Goal: Entertainment & Leisure: Consume media (video, audio)

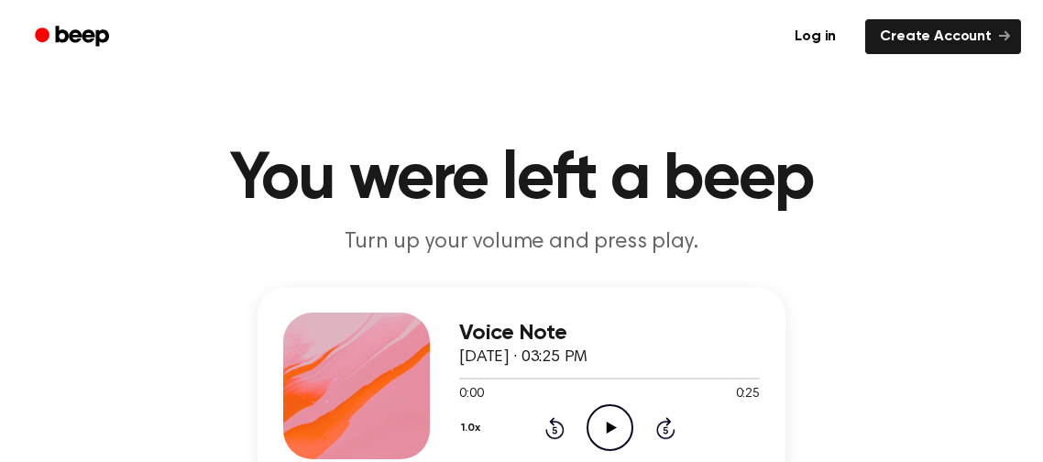
click at [628, 424] on icon "Play Audio" at bounding box center [609, 427] width 47 height 47
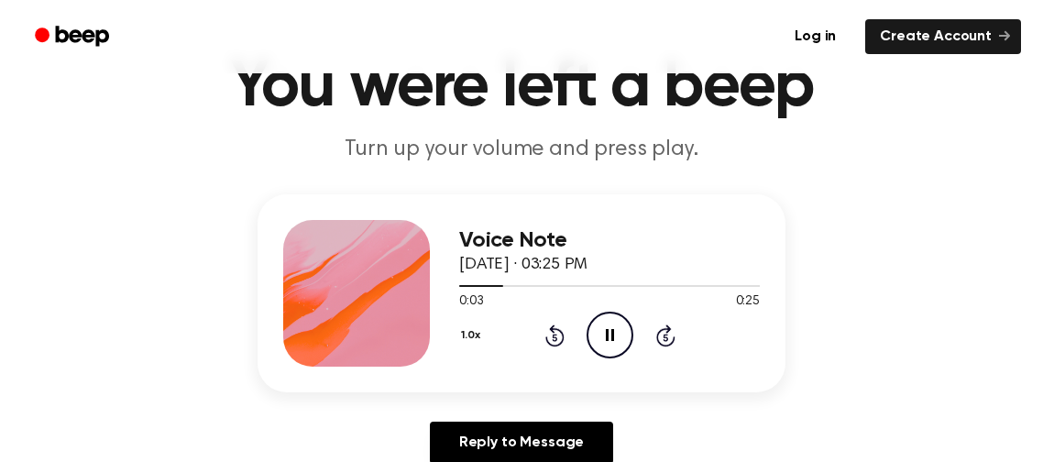
scroll to position [92, 0]
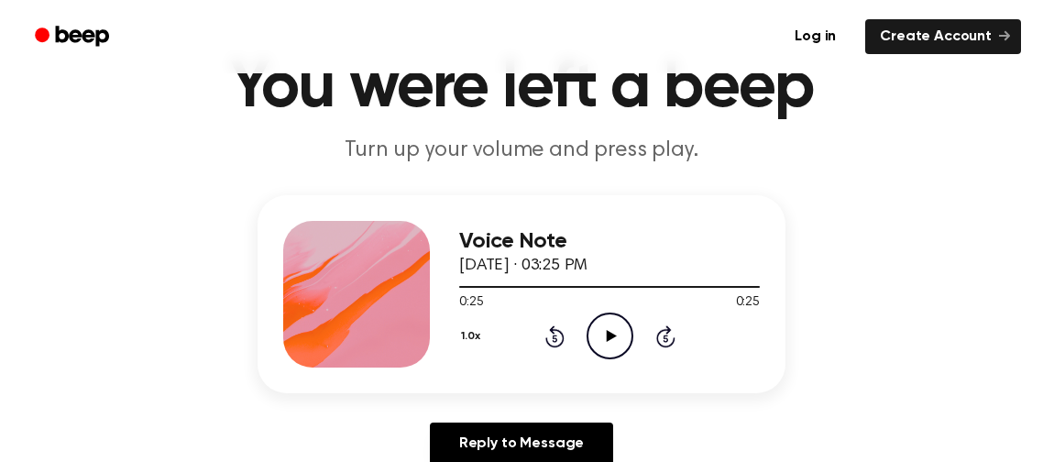
click at [622, 339] on icon "Play Audio" at bounding box center [609, 335] width 47 height 47
click at [623, 339] on icon "Pause Audio" at bounding box center [609, 335] width 47 height 47
drag, startPoint x: 463, startPoint y: 284, endPoint x: 679, endPoint y: 296, distance: 216.5
click at [679, 296] on div "0:00 0:25 Your browser does not support the [object Object] element." at bounding box center [609, 295] width 300 height 34
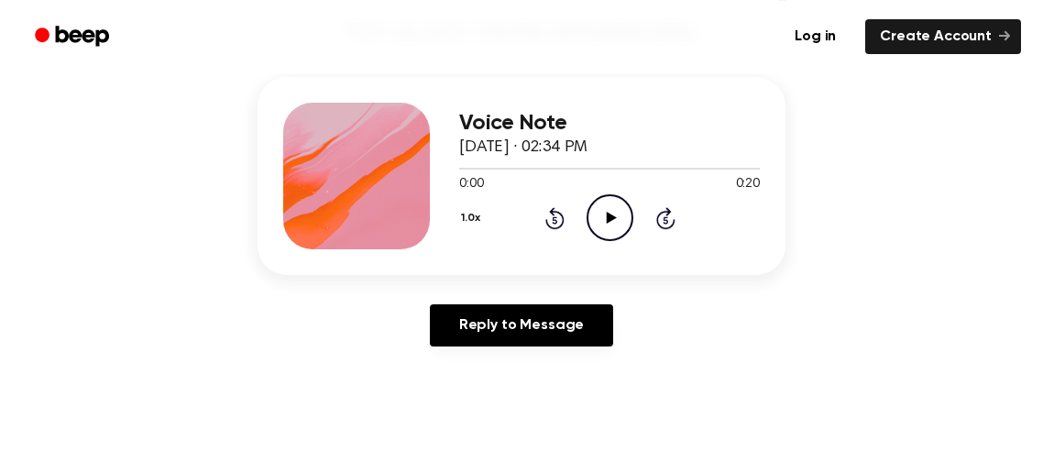
click at [593, 206] on icon "Play Audio" at bounding box center [609, 217] width 47 height 47
click at [593, 205] on icon "Pause Audio" at bounding box center [609, 217] width 47 height 47
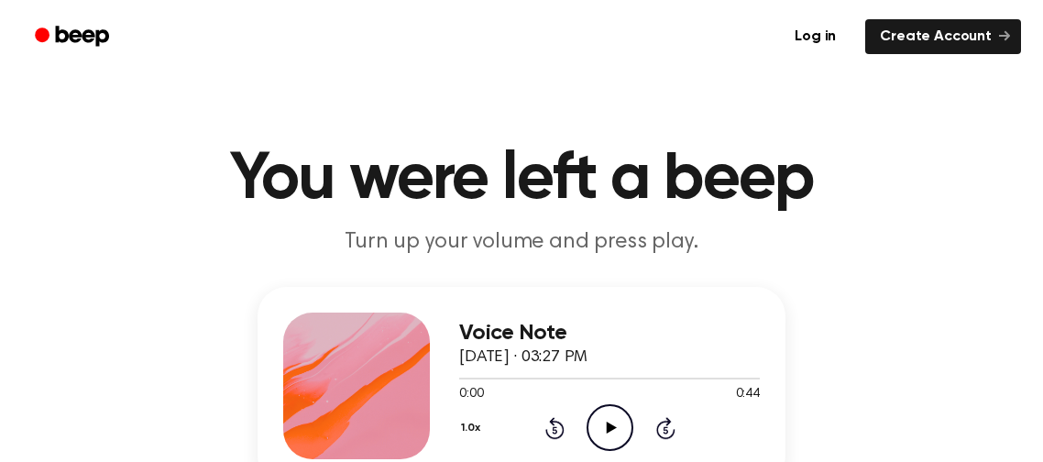
click at [591, 423] on icon "Play Audio" at bounding box center [609, 427] width 47 height 47
click at [605, 425] on icon "Play Audio" at bounding box center [609, 427] width 47 height 47
click at [599, 425] on icon "Pause Audio" at bounding box center [609, 427] width 47 height 47
click at [615, 433] on icon "Play Audio" at bounding box center [609, 427] width 47 height 47
click at [596, 418] on icon "Play Audio" at bounding box center [609, 427] width 47 height 47
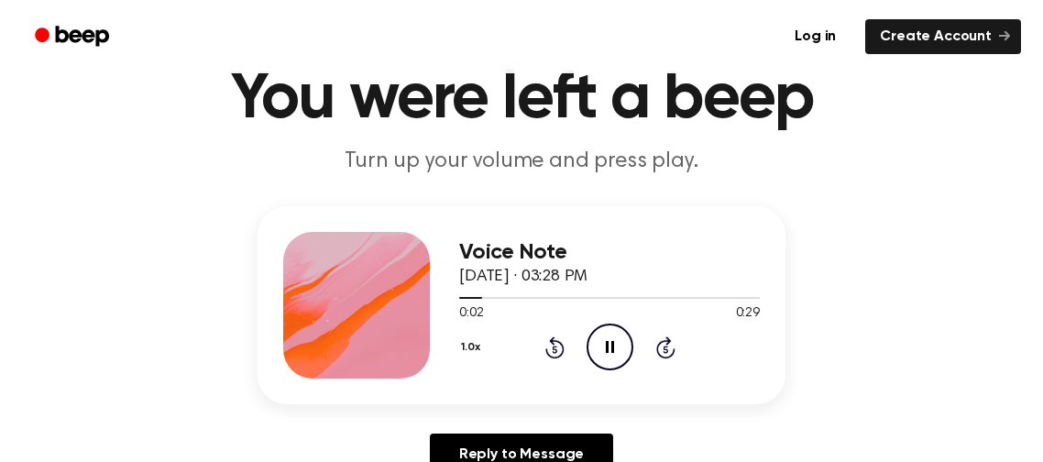
scroll to position [71, 0]
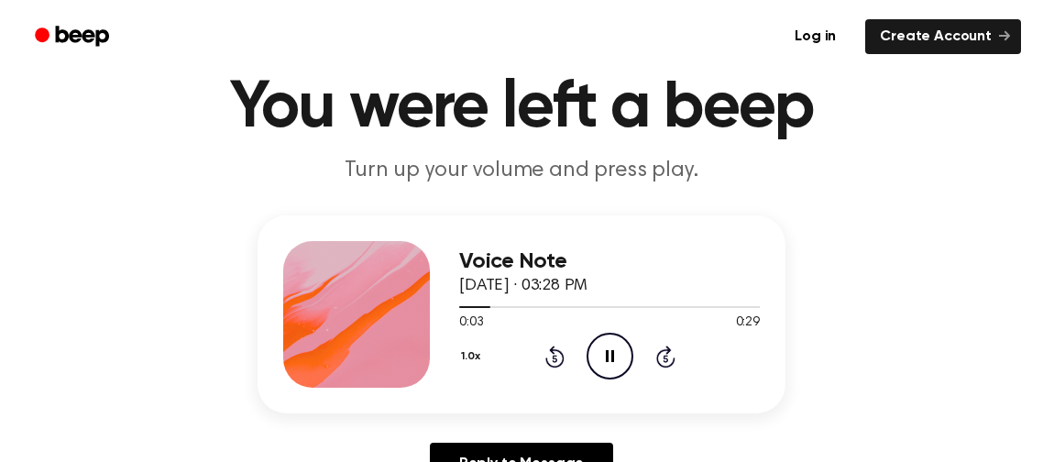
click at [587, 370] on icon "Pause Audio" at bounding box center [609, 356] width 47 height 47
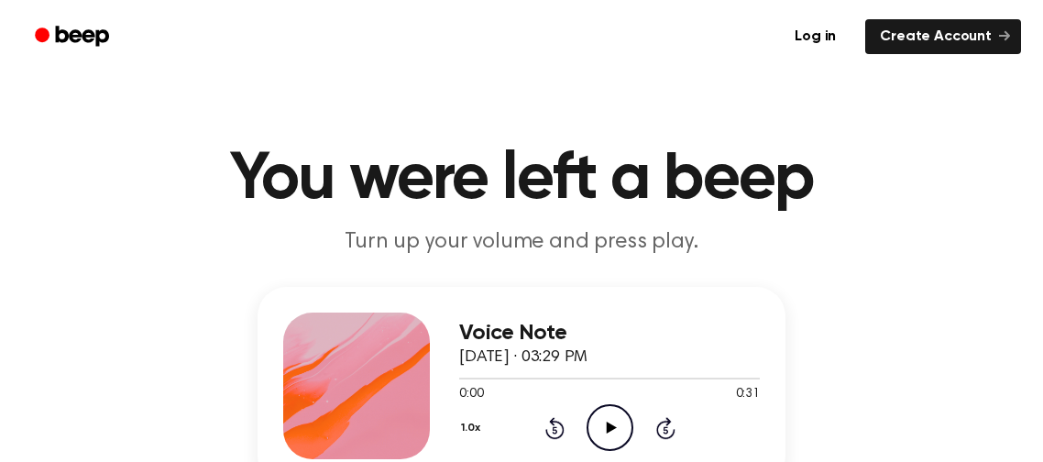
click at [597, 445] on circle at bounding box center [609, 427] width 45 height 45
click at [593, 440] on icon "Pause Audio" at bounding box center [609, 427] width 47 height 47
click at [593, 440] on icon "Play Audio" at bounding box center [609, 427] width 47 height 47
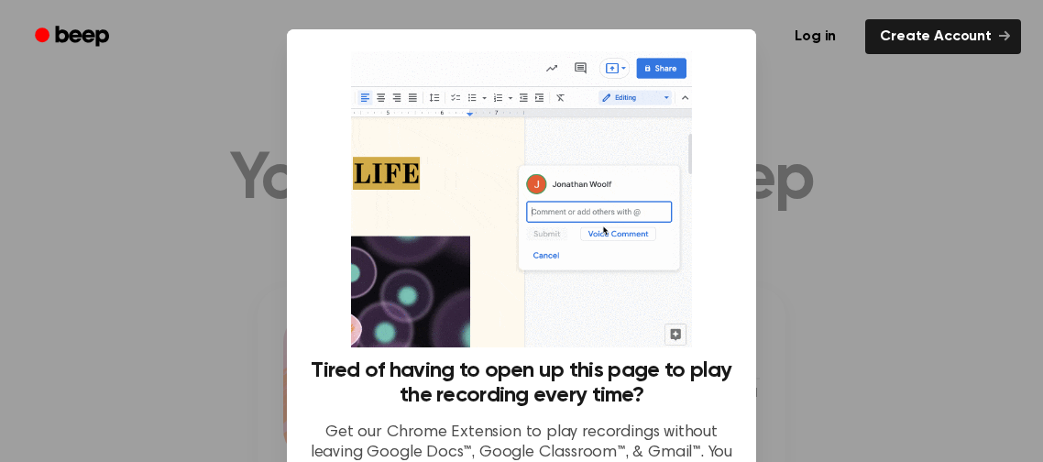
click at [834, 381] on div at bounding box center [521, 231] width 1043 height 462
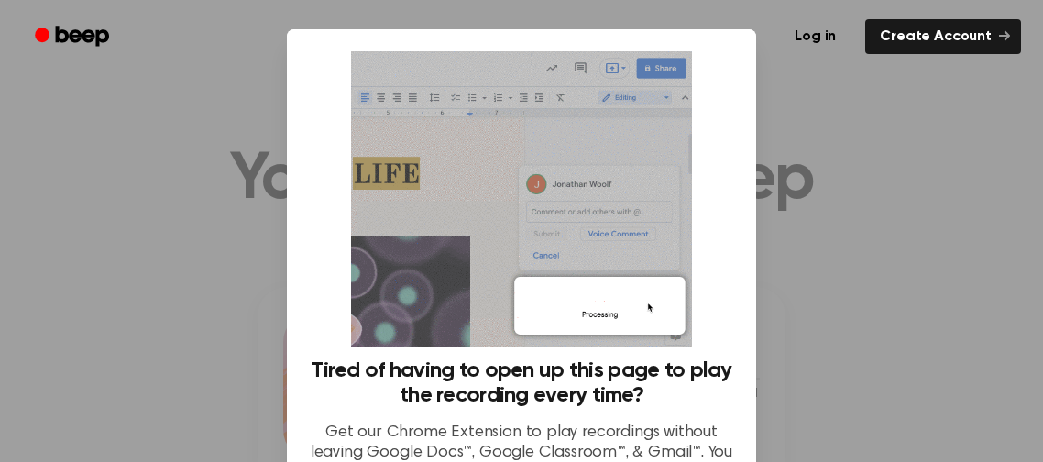
click at [274, 269] on div at bounding box center [521, 231] width 1043 height 462
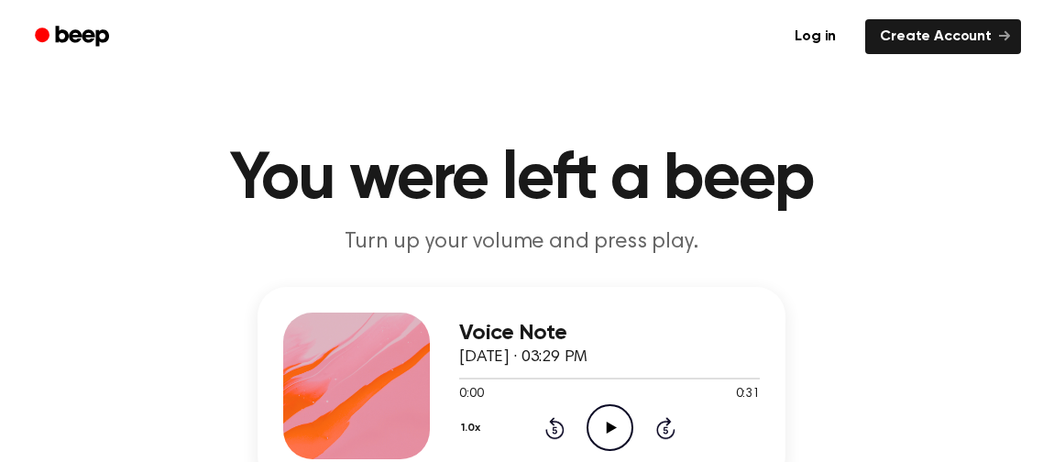
click at [623, 434] on icon "Play Audio" at bounding box center [609, 427] width 47 height 47
click at [609, 420] on icon "Play Audio" at bounding box center [609, 427] width 47 height 47
click at [608, 426] on icon at bounding box center [611, 427] width 10 height 12
click at [613, 415] on icon "Play Audio" at bounding box center [609, 427] width 47 height 47
click at [594, 416] on icon "Play Audio" at bounding box center [609, 427] width 47 height 47
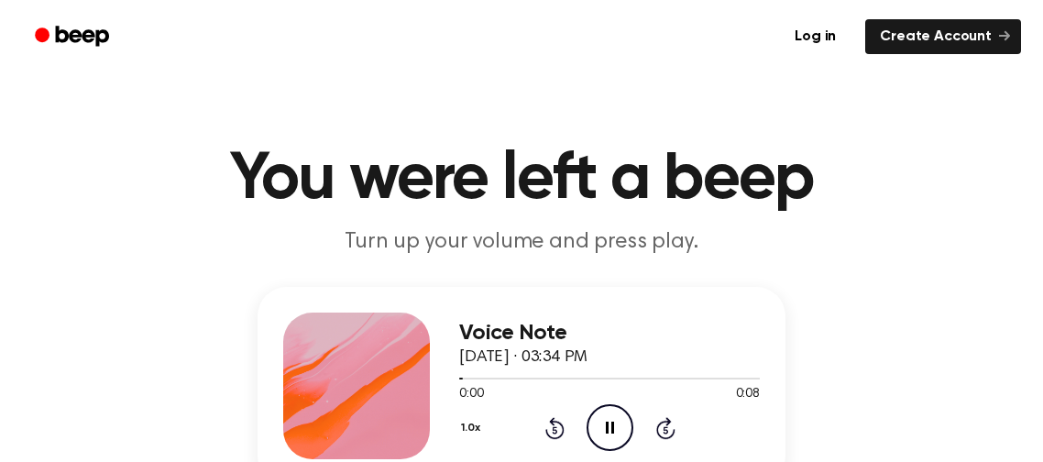
click at [595, 415] on icon "Pause Audio" at bounding box center [609, 427] width 47 height 47
click at [625, 422] on icon "Play Audio" at bounding box center [609, 427] width 47 height 47
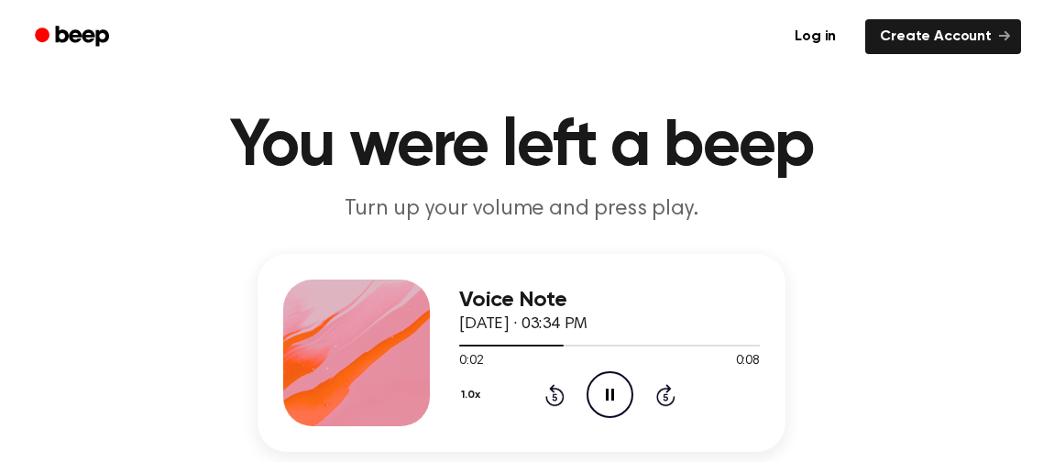
scroll to position [34, 0]
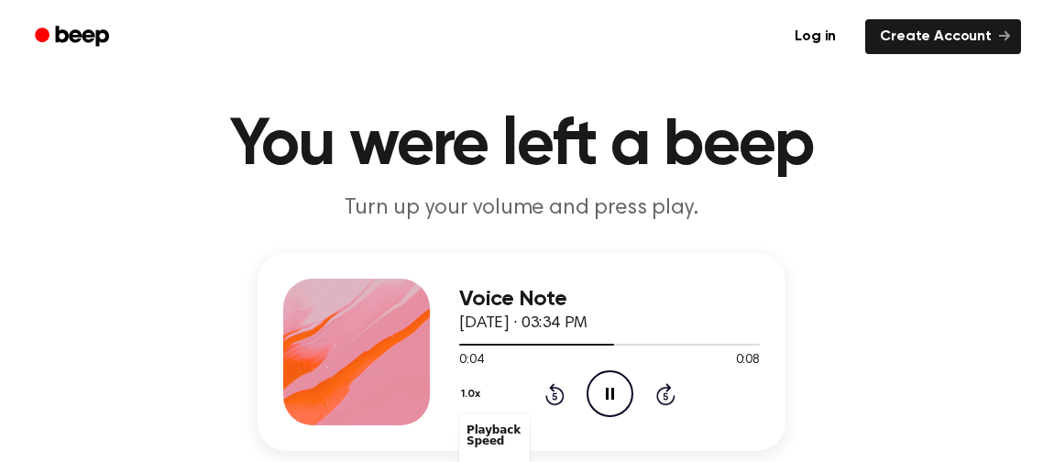
click at [467, 393] on div "1.0x Playback Speed 0.8x 1.0x 1.2x 1.5x 2.0x" at bounding box center [472, 395] width 27 height 28
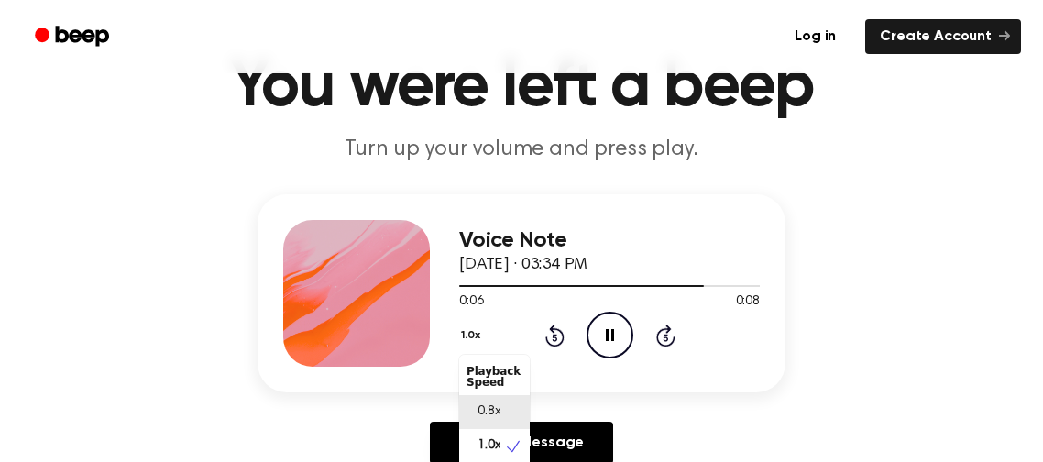
click at [495, 423] on div "0.8x" at bounding box center [494, 412] width 71 height 34
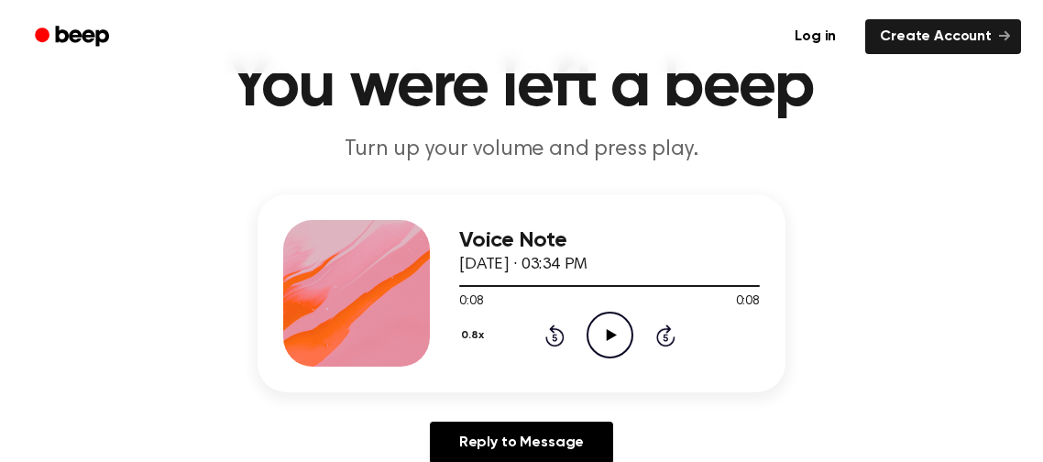
click at [607, 334] on icon at bounding box center [611, 335] width 10 height 12
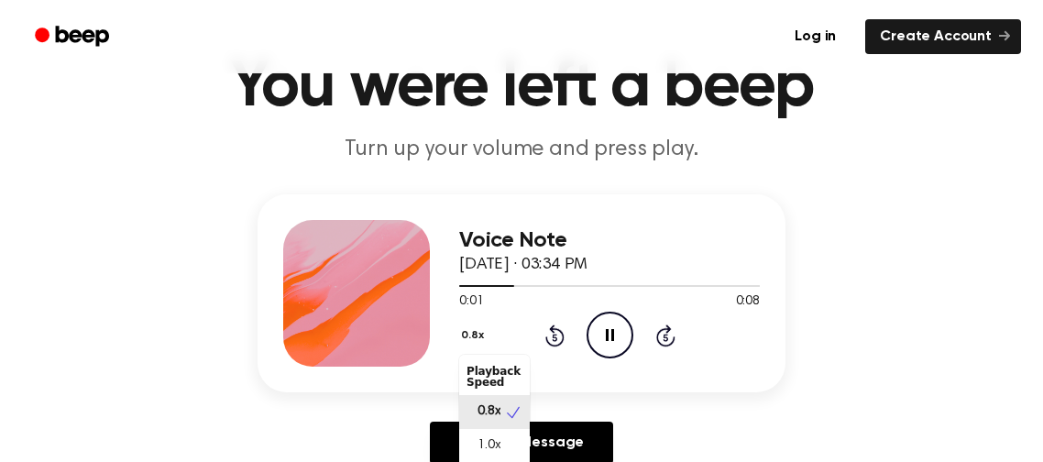
click at [474, 332] on button "0.8x" at bounding box center [474, 335] width 31 height 31
click at [496, 447] on div "1.0x" at bounding box center [494, 438] width 71 height 34
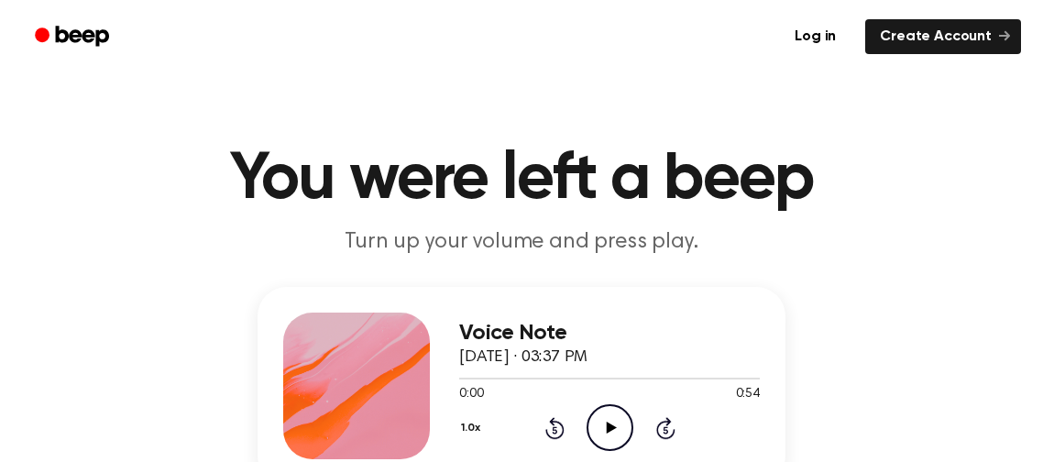
click at [616, 436] on icon "Play Audio" at bounding box center [609, 427] width 47 height 47
click at [606, 432] on icon "Play Audio" at bounding box center [609, 427] width 47 height 47
click at [665, 429] on icon at bounding box center [664, 429] width 5 height 7
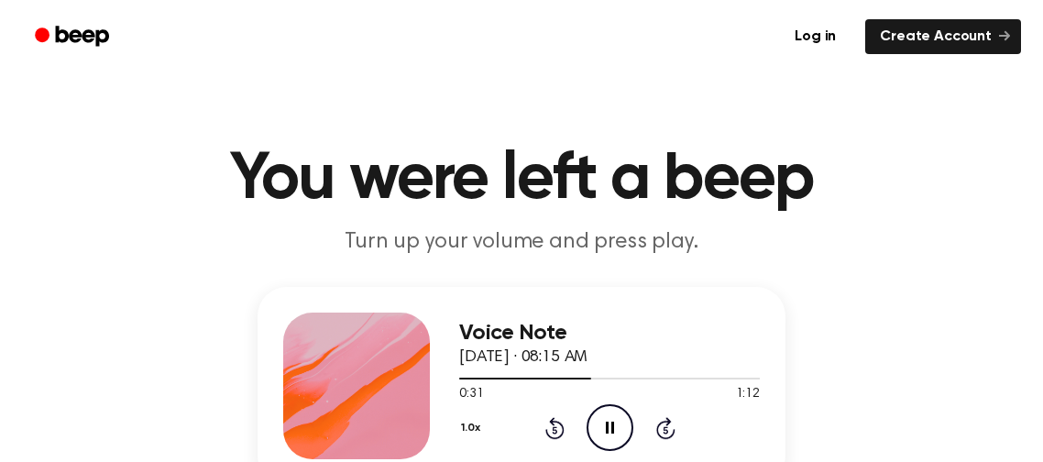
click at [665, 429] on icon at bounding box center [664, 429] width 5 height 7
click at [664, 434] on icon "Skip 5 seconds" at bounding box center [665, 428] width 20 height 24
click at [612, 424] on icon "Play Audio" at bounding box center [609, 427] width 47 height 47
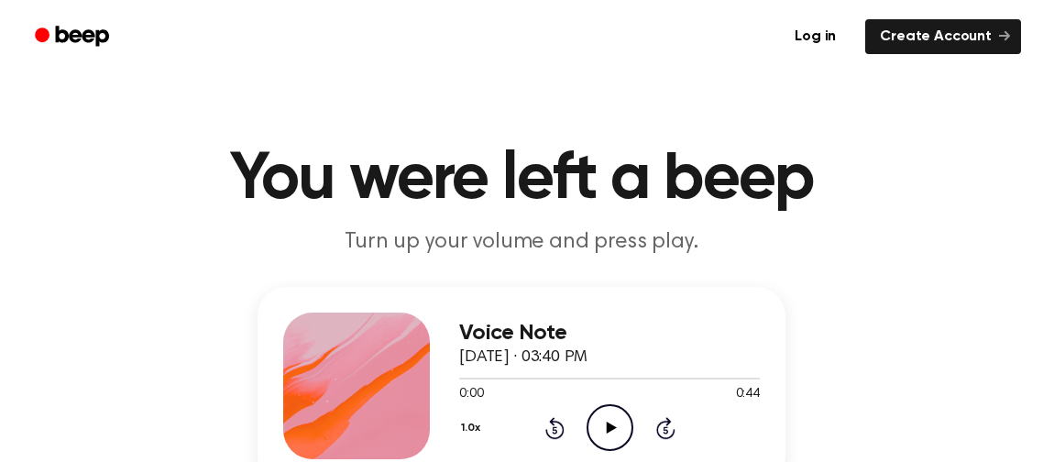
click at [619, 423] on icon "Play Audio" at bounding box center [609, 427] width 47 height 47
click at [611, 410] on icon "Play Audio" at bounding box center [609, 427] width 47 height 47
click at [608, 440] on icon "Play Audio" at bounding box center [609, 427] width 47 height 47
click at [600, 440] on icon "Play Audio" at bounding box center [609, 427] width 47 height 47
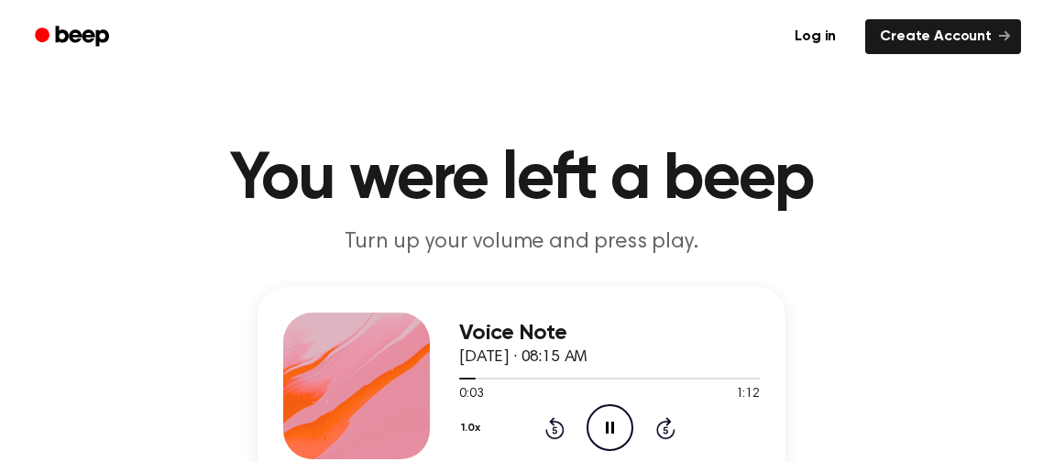
click at [605, 416] on icon "Pause Audio" at bounding box center [609, 427] width 47 height 47
click at [605, 416] on icon "Play Audio" at bounding box center [609, 427] width 47 height 47
click at [670, 427] on icon "Skip 5 seconds" at bounding box center [665, 428] width 20 height 24
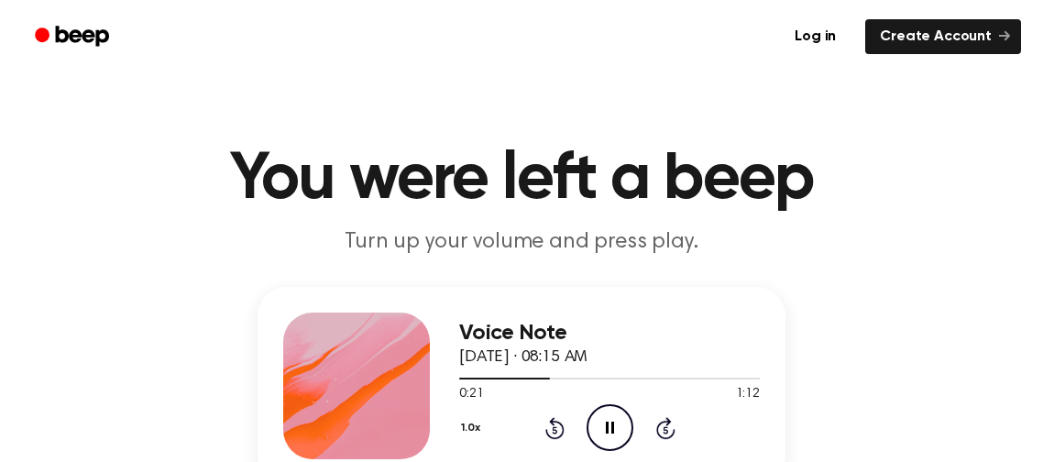
click at [670, 427] on icon "Skip 5 seconds" at bounding box center [665, 428] width 20 height 24
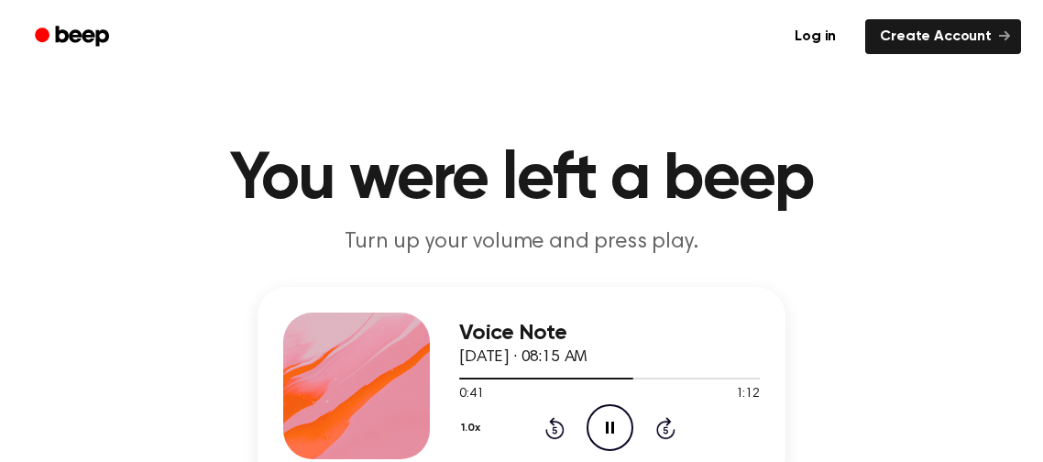
click at [670, 427] on icon "Skip 5 seconds" at bounding box center [665, 428] width 20 height 24
click at [672, 429] on icon at bounding box center [665, 428] width 19 height 22
click at [625, 426] on icon "Play Audio" at bounding box center [609, 427] width 47 height 47
click at [625, 426] on icon "Pause Audio" at bounding box center [609, 427] width 47 height 47
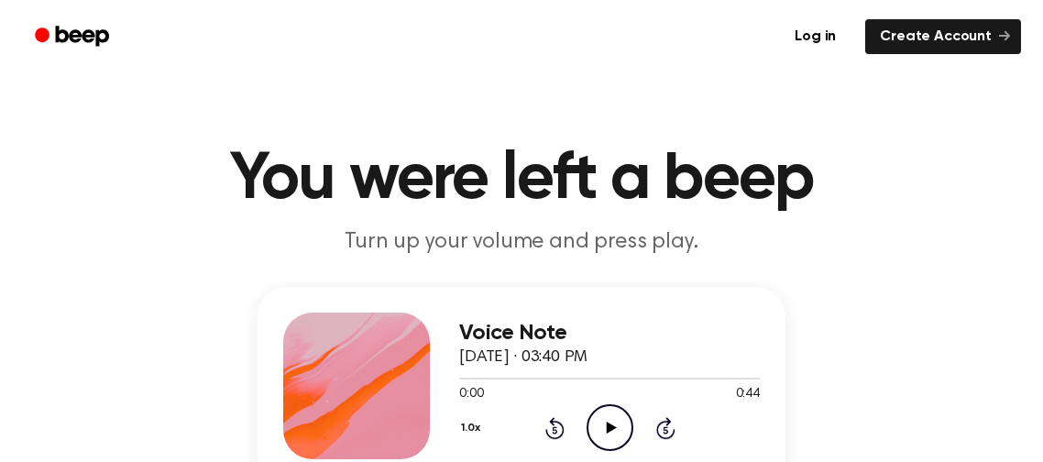
click at [606, 423] on icon at bounding box center [611, 427] width 10 height 12
click at [599, 433] on icon "Play Audio" at bounding box center [609, 427] width 47 height 47
click at [599, 433] on icon "Pause Audio" at bounding box center [609, 427] width 47 height 47
click at [617, 423] on icon "Play Audio" at bounding box center [609, 427] width 47 height 47
drag, startPoint x: 744, startPoint y: 389, endPoint x: 765, endPoint y: 403, distance: 25.2
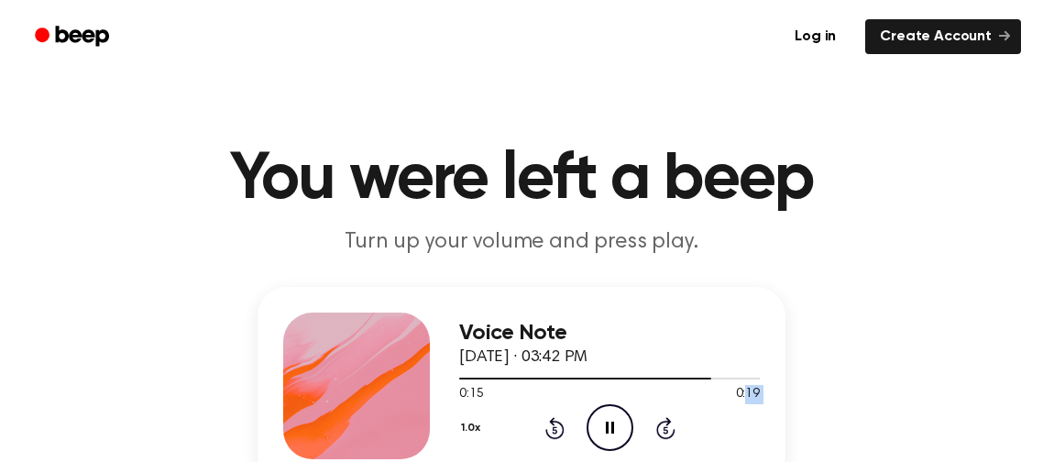
click at [765, 403] on div "Voice Note [DATE] · 03:42 PM 0:15 0:19 Your browser does not support the [objec…" at bounding box center [521, 386] width 528 height 198
click at [713, 388] on div "0:18 0:19" at bounding box center [609, 394] width 300 height 19
drag, startPoint x: 758, startPoint y: 391, endPoint x: 647, endPoint y: 379, distance: 111.5
click at [647, 379] on div "0:19 0:19 Your browser does not support the [object Object] element." at bounding box center [609, 387] width 300 height 34
